Goal: Transaction & Acquisition: Purchase product/service

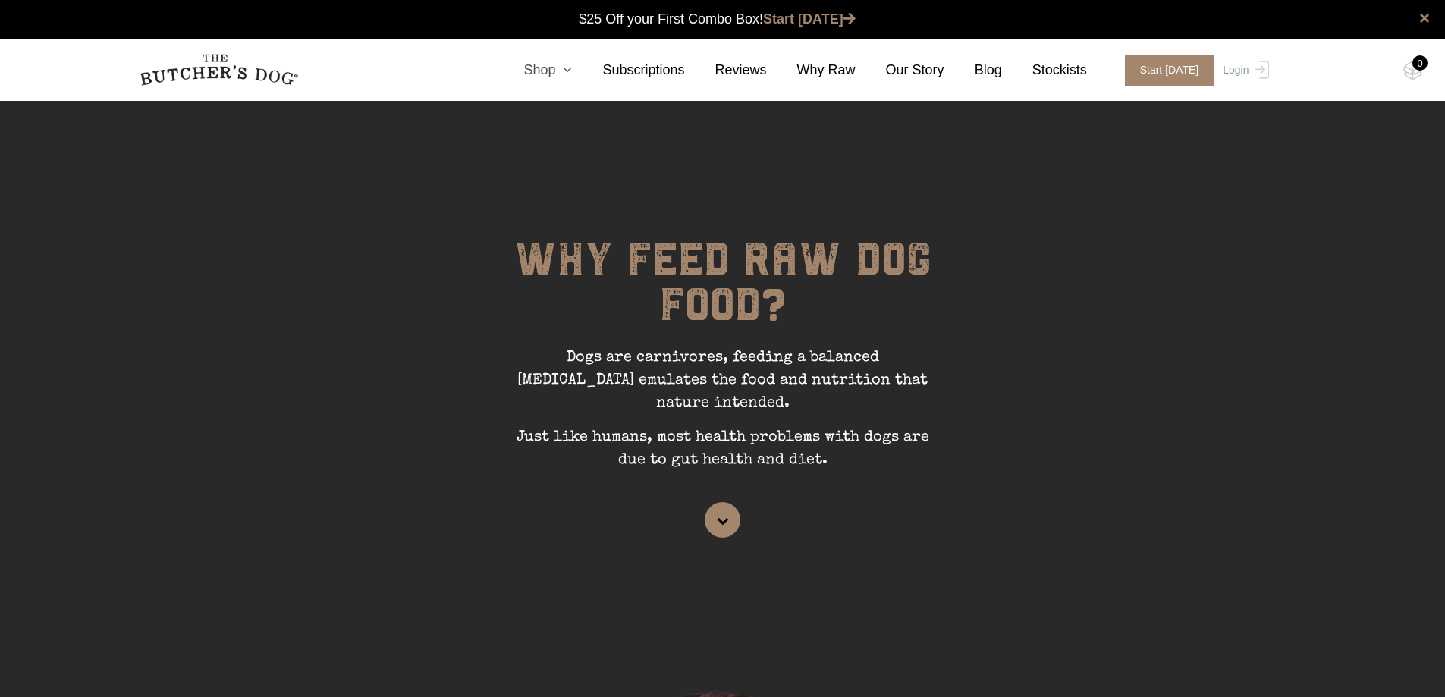
click at [570, 72] on link "Shop" at bounding box center [532, 70] width 79 height 20
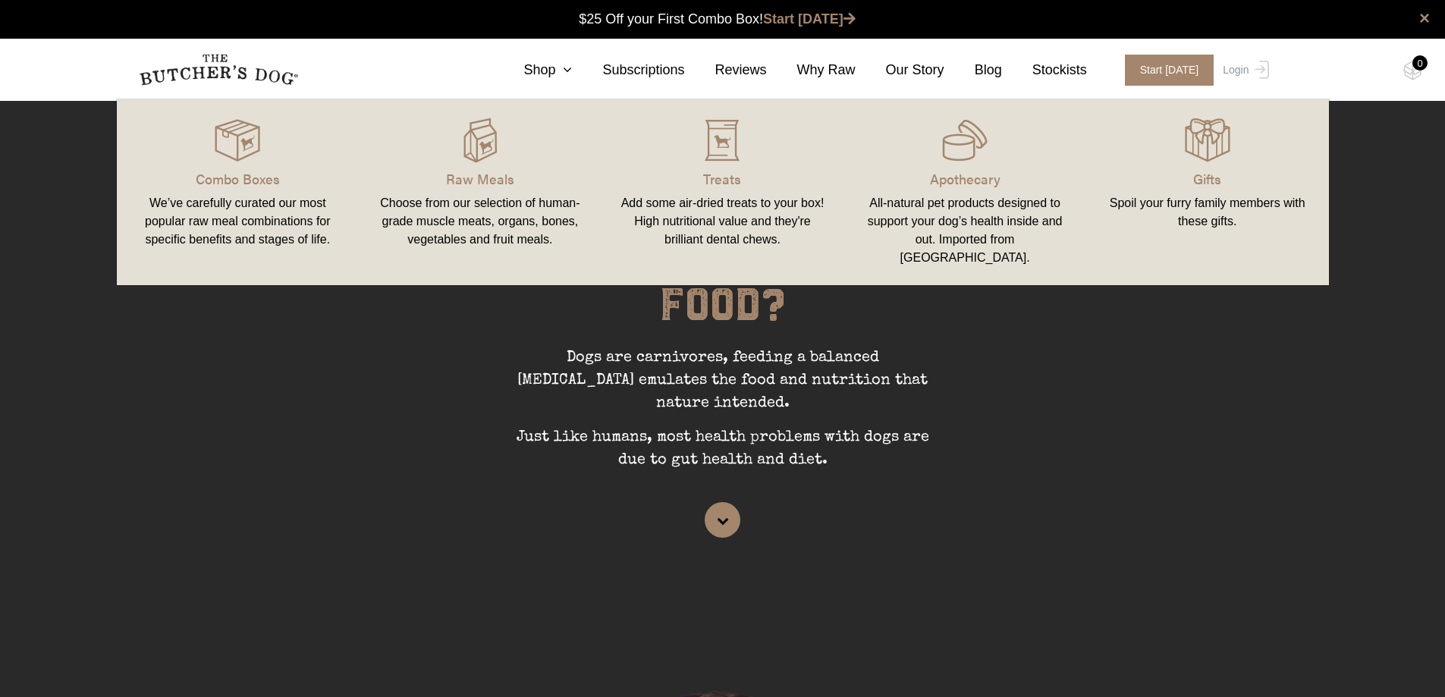
click at [206, 225] on div "We’ve carefully curated our most popular raw meal combinations for specific ben…" at bounding box center [238, 221] width 206 height 55
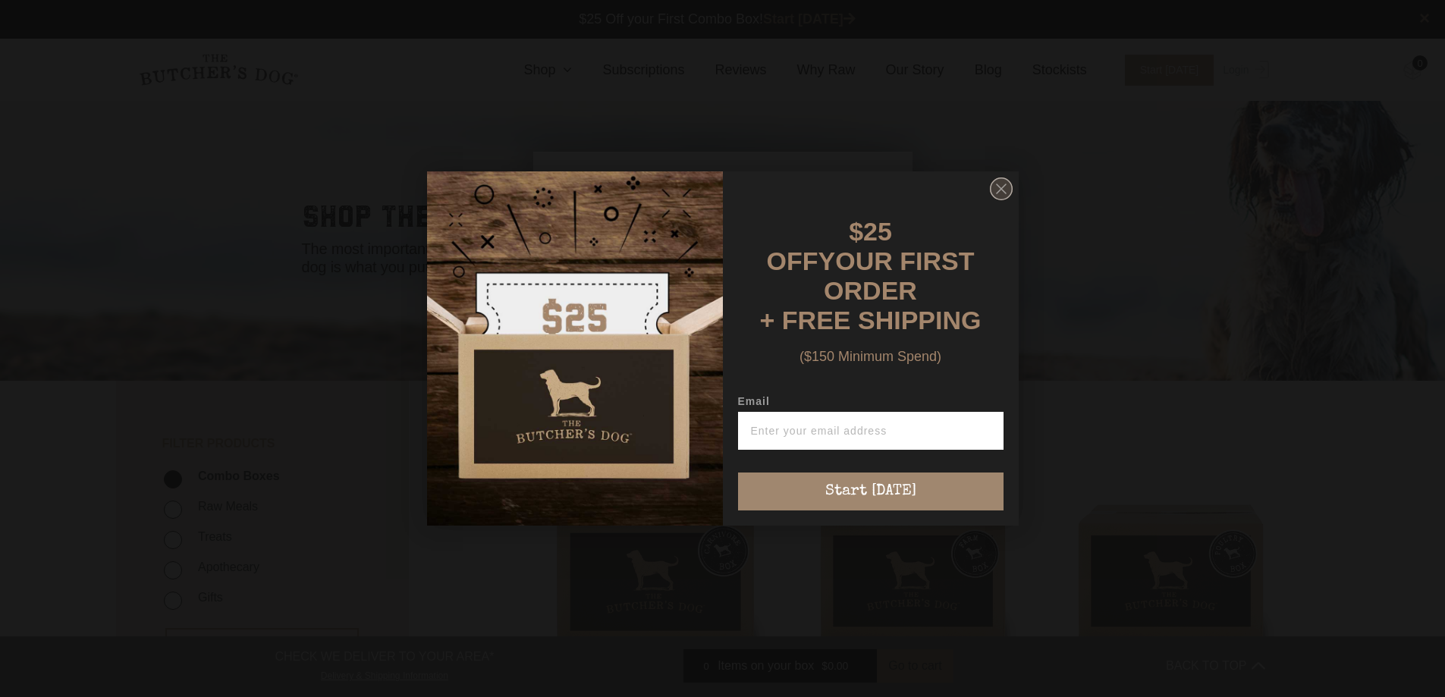
click at [1010, 195] on circle "Close dialog" at bounding box center [1001, 189] width 22 height 22
